Goal: Task Accomplishment & Management: Complete application form

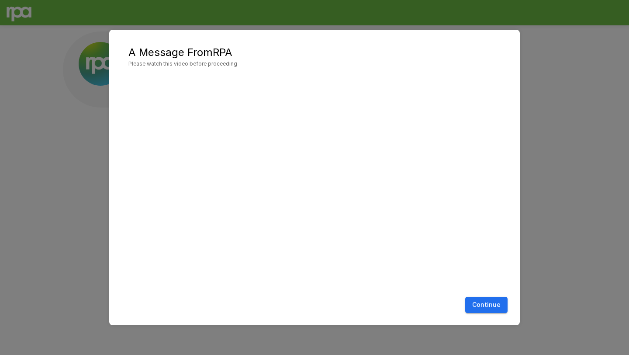
click at [483, 307] on button "Continue" at bounding box center [486, 305] width 42 height 16
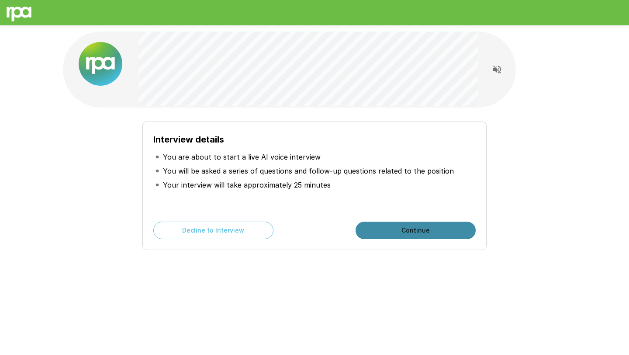
click at [398, 228] on button "Continue" at bounding box center [416, 229] width 120 height 17
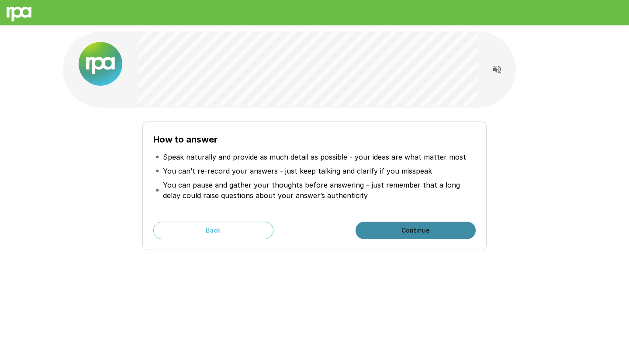
click at [398, 228] on button "Continue" at bounding box center [416, 229] width 120 height 17
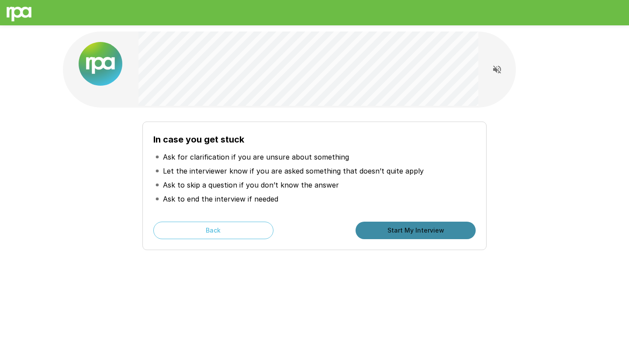
click at [398, 228] on button "Start My Interview" at bounding box center [416, 229] width 120 height 17
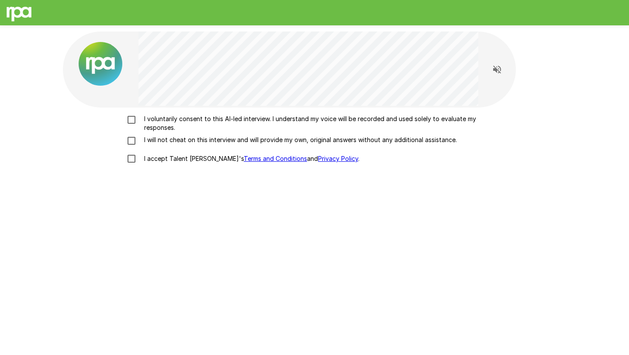
click at [178, 121] on p "I voluntarily consent to this AI-led interview. I understand my voice will be r…" at bounding box center [324, 122] width 366 height 17
click at [166, 139] on p "I will not cheat on this interview and will provide my own, original answers wi…" at bounding box center [299, 139] width 316 height 9
click at [165, 157] on p "I accept Talent Llama's Terms and Conditions and Privacy Policy ." at bounding box center [250, 158] width 219 height 9
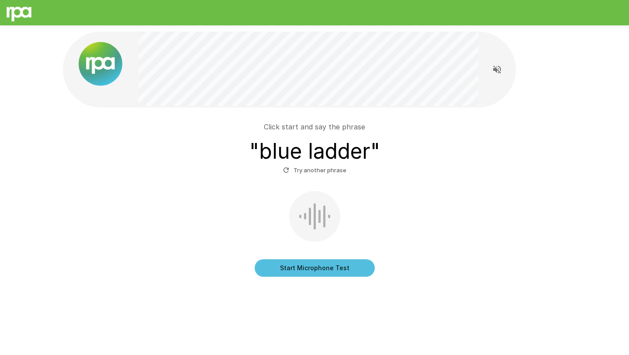
click at [293, 263] on button "Start Microphone Test" at bounding box center [315, 267] width 120 height 17
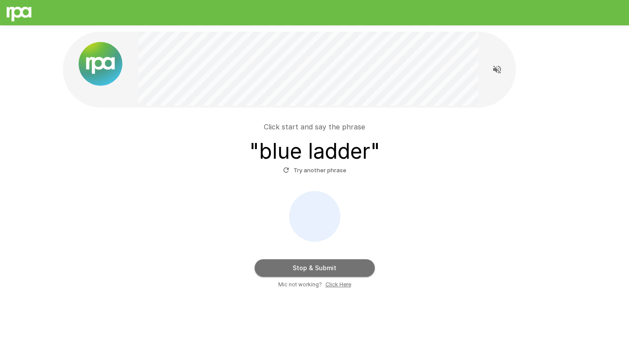
click at [293, 263] on button "Stop & Submit" at bounding box center [315, 267] width 120 height 17
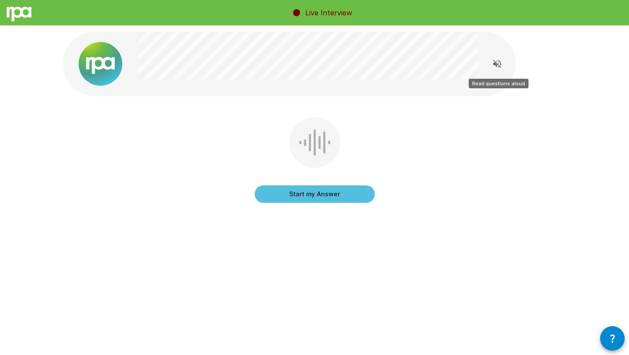
click at [495, 64] on icon "Read questions aloud" at bounding box center [497, 64] width 8 height 8
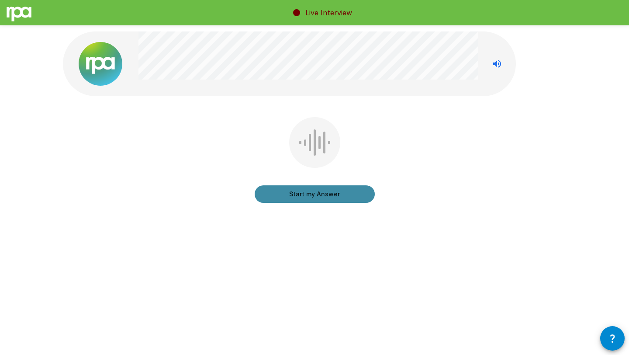
click at [328, 197] on button "Start my Answer" at bounding box center [315, 193] width 120 height 17
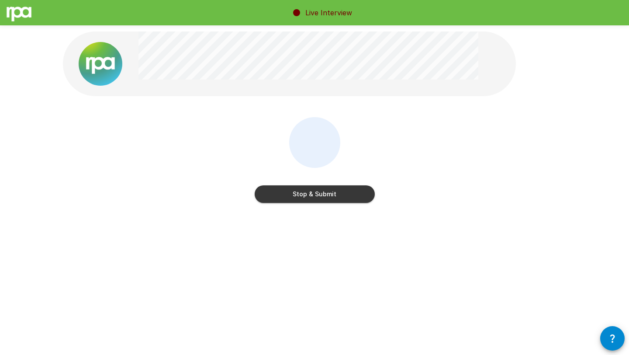
click at [328, 197] on button "Stop & Submit" at bounding box center [315, 193] width 120 height 17
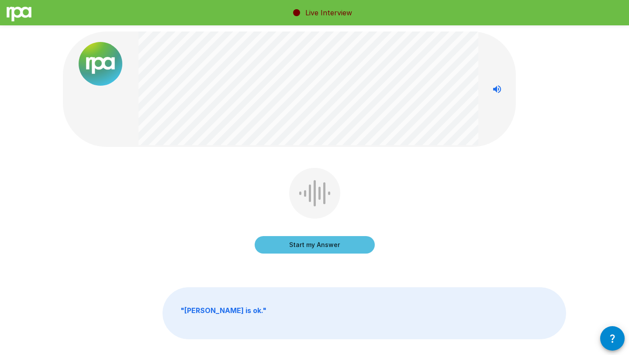
click at [301, 243] on button "Start my Answer" at bounding box center [315, 244] width 120 height 17
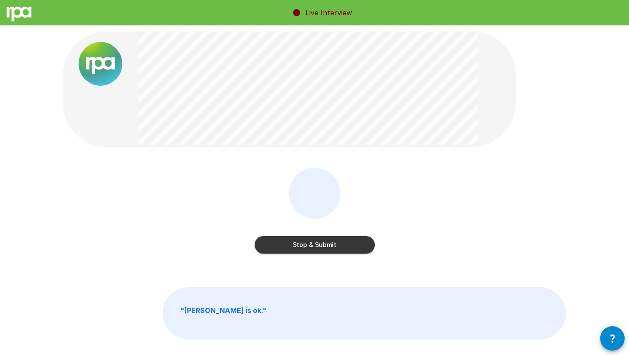
click at [301, 243] on button "Stop & Submit" at bounding box center [315, 244] width 120 height 17
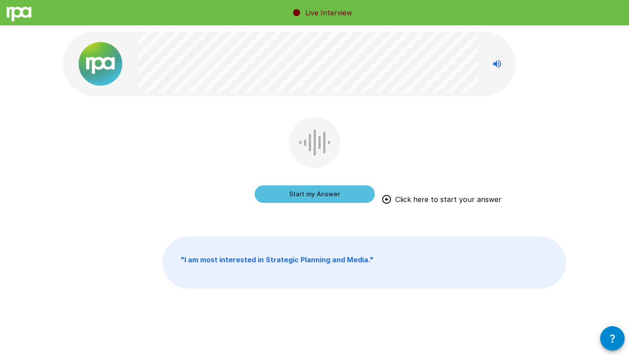
click at [314, 198] on button "Start my Answer" at bounding box center [315, 193] width 120 height 17
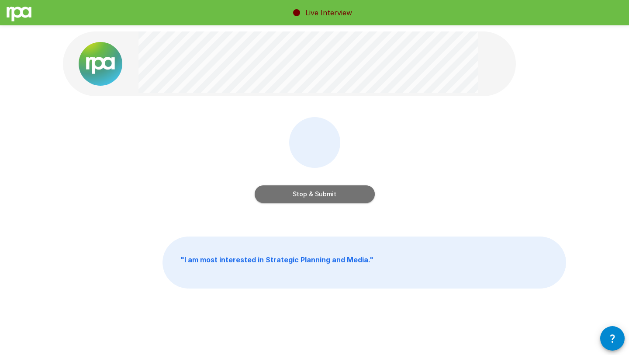
click at [314, 198] on button "Stop & Submit" at bounding box center [315, 193] width 120 height 17
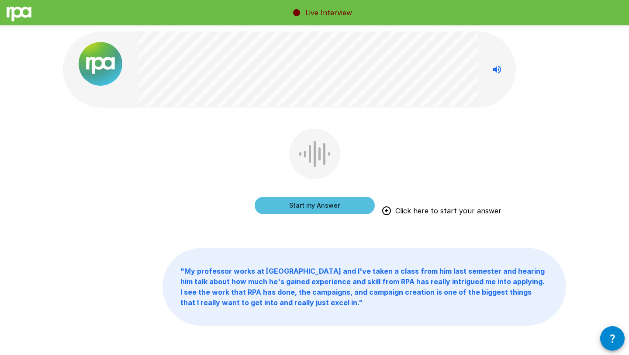
click at [312, 206] on button "Start my Answer" at bounding box center [315, 205] width 120 height 17
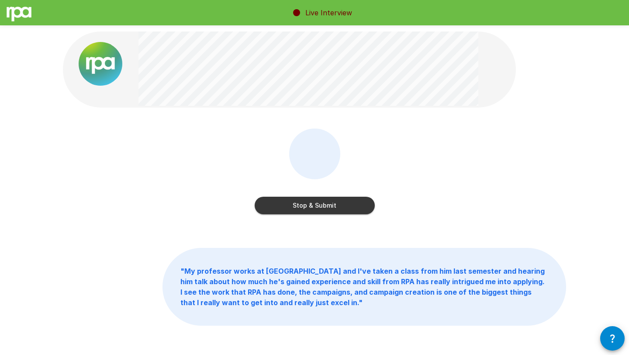
click at [312, 206] on button "Stop & Submit" at bounding box center [315, 205] width 120 height 17
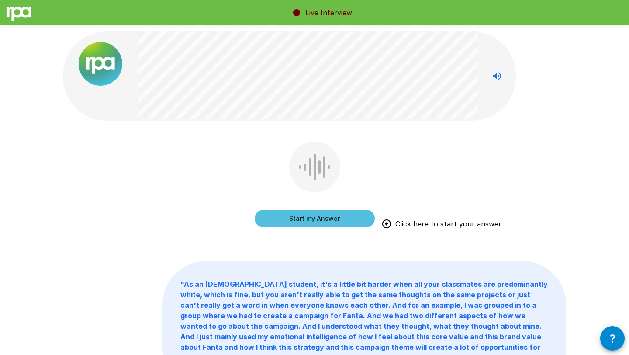
click at [318, 218] on button "Start my Answer" at bounding box center [315, 218] width 120 height 17
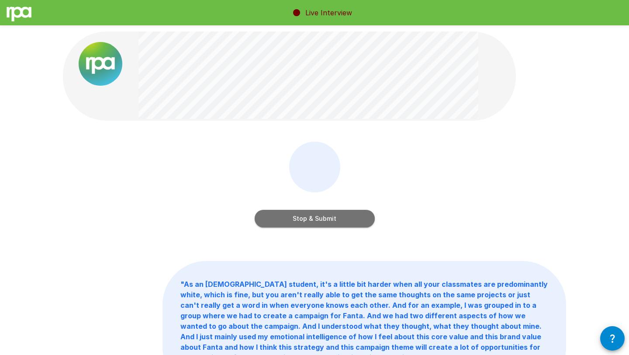
click at [318, 218] on button "Stop & Submit" at bounding box center [315, 218] width 120 height 17
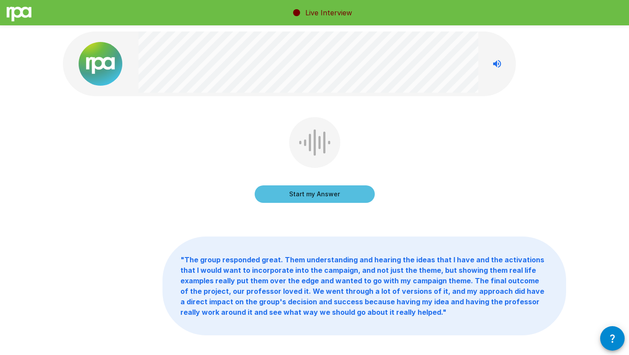
click at [323, 195] on button "Start my Answer" at bounding box center [315, 193] width 120 height 17
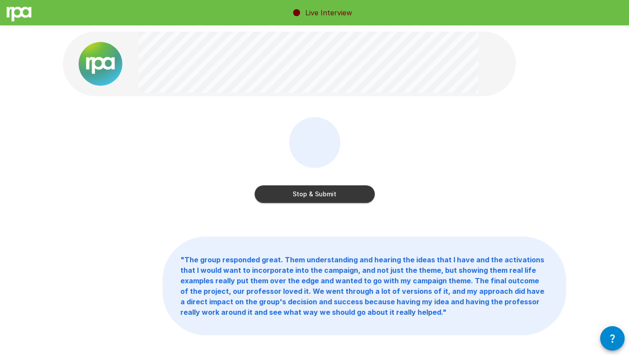
click at [323, 195] on button "Stop & Submit" at bounding box center [315, 193] width 120 height 17
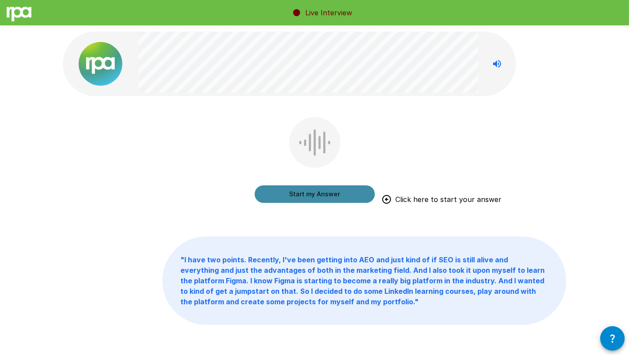
click at [323, 195] on button "Start my Answer" at bounding box center [315, 193] width 120 height 17
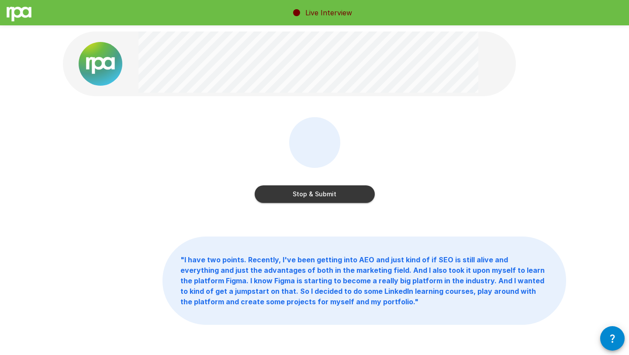
click at [323, 195] on button "Stop & Submit" at bounding box center [315, 193] width 120 height 17
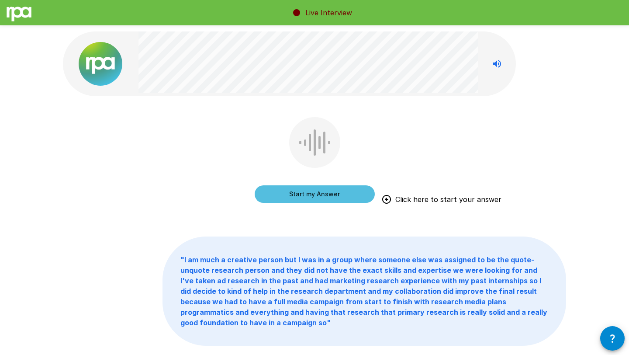
click at [323, 195] on button "Start my Answer" at bounding box center [315, 193] width 120 height 17
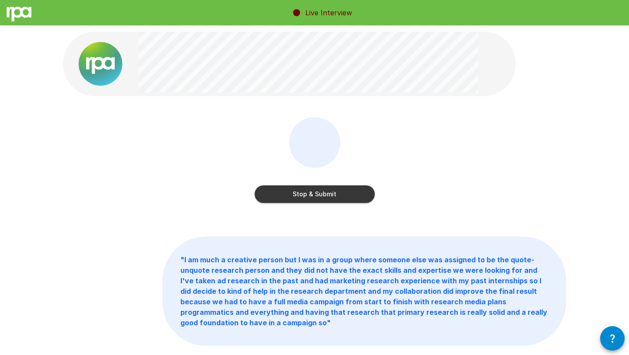
click at [323, 195] on button "Stop & Submit" at bounding box center [315, 193] width 120 height 17
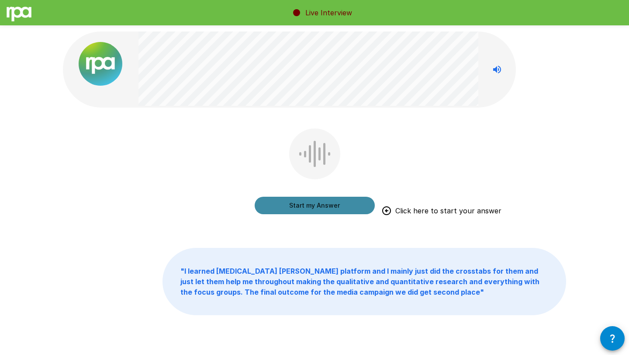
click at [321, 207] on button "Start my Answer" at bounding box center [315, 205] width 120 height 17
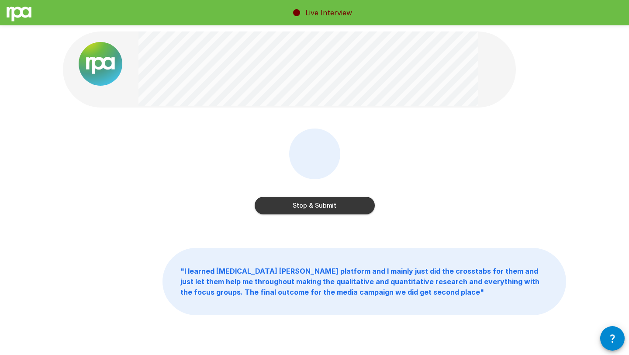
click at [321, 207] on button "Stop & Submit" at bounding box center [315, 205] width 120 height 17
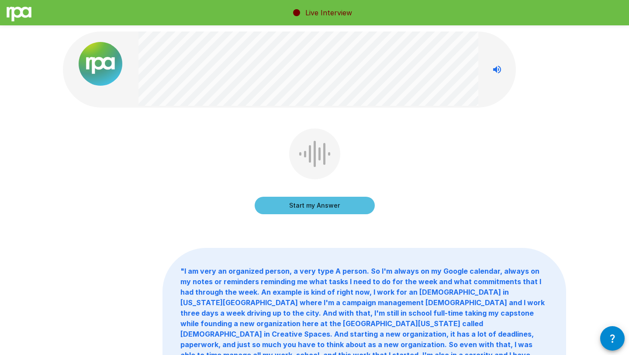
click at [321, 207] on button "Start my Answer" at bounding box center [315, 205] width 120 height 17
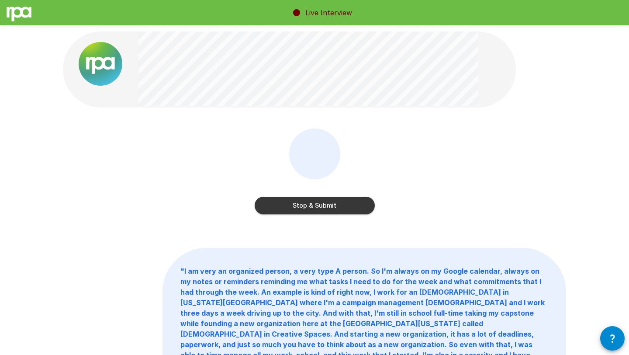
click at [321, 207] on button "Stop & Submit" at bounding box center [315, 205] width 120 height 17
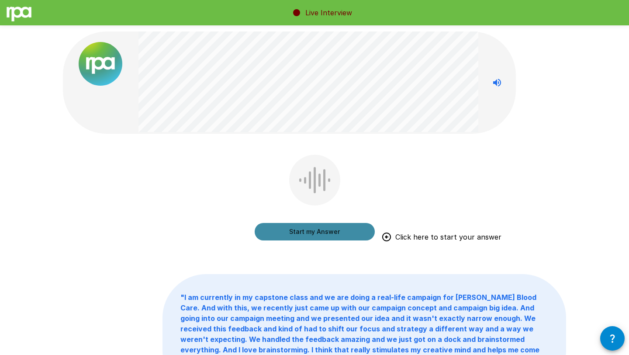
click at [323, 228] on button "Start my Answer" at bounding box center [315, 231] width 120 height 17
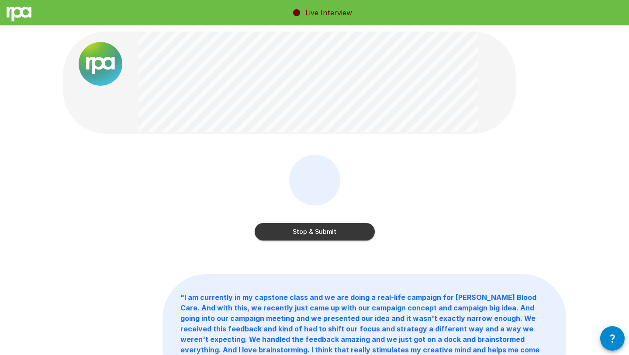
click at [323, 228] on button "Stop & Submit" at bounding box center [315, 231] width 120 height 17
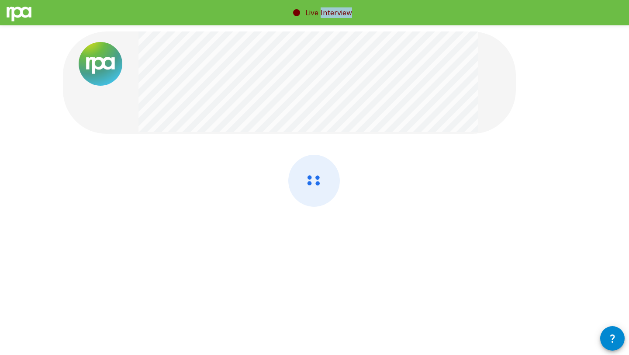
click at [323, 228] on div at bounding box center [314, 204] width 503 height 98
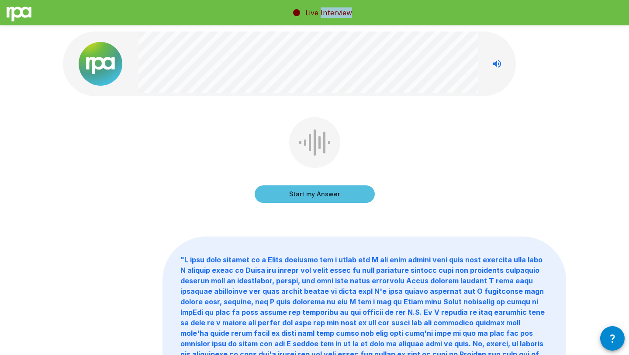
click at [320, 199] on button "Start my Answer" at bounding box center [315, 193] width 120 height 17
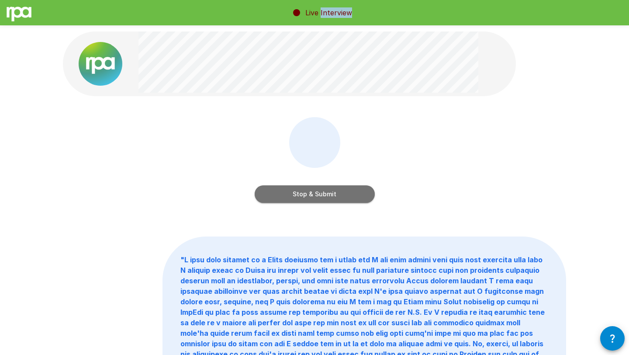
click at [344, 194] on button "Stop & Submit" at bounding box center [315, 193] width 120 height 17
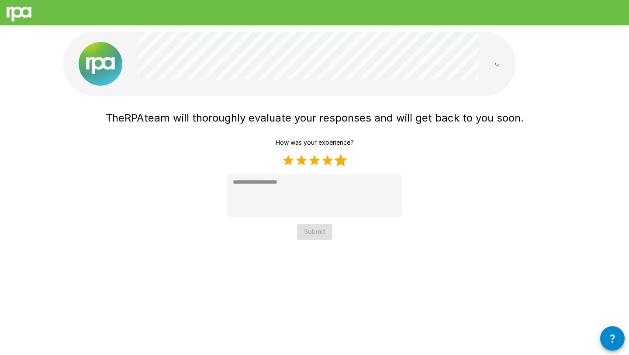
click at [339, 159] on label "5 Stars" at bounding box center [340, 160] width 13 height 13
type textarea "*"
click at [315, 237] on button "Submit" at bounding box center [314, 232] width 35 height 16
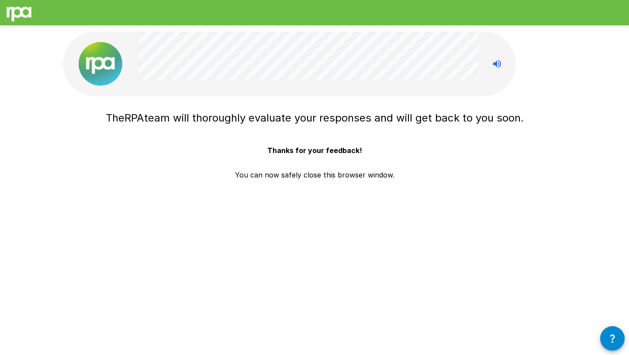
click at [511, 133] on div "The RPA team will thoroughly evaluate your responses and will get back to you s…" at bounding box center [315, 143] width 418 height 73
